Goal: Task Accomplishment & Management: Use online tool/utility

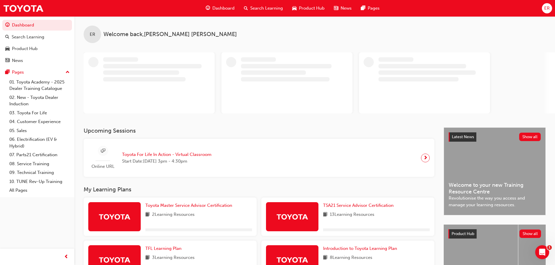
click at [550, 9] on div "ER" at bounding box center [547, 8] width 10 height 10
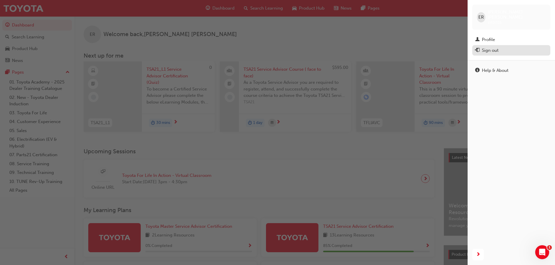
click at [486, 47] on div "Sign out" at bounding box center [490, 50] width 17 height 7
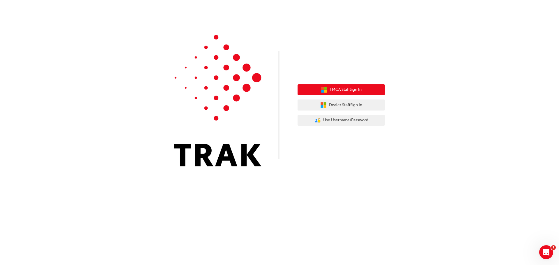
click at [340, 89] on span "TMCA Staff Sign In" at bounding box center [346, 89] width 32 height 7
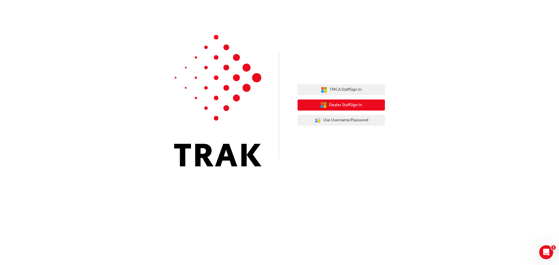
click at [334, 101] on button "Dealer Staff Sign In" at bounding box center [341, 105] width 87 height 11
